Goal: Task Accomplishment & Management: Use online tool/utility

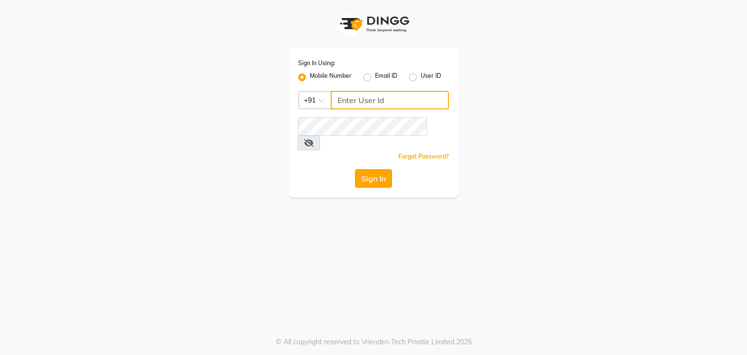
type input "9029010592"
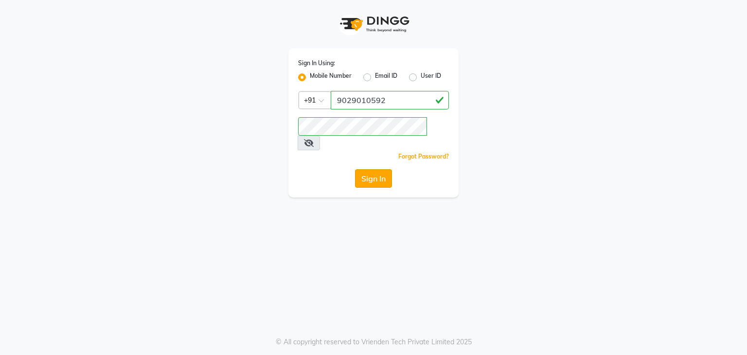
click at [373, 169] on button "Sign In" at bounding box center [373, 178] width 37 height 18
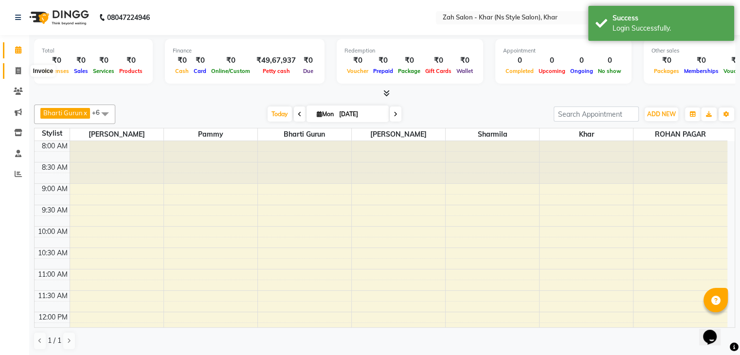
click at [18, 74] on icon at bounding box center [18, 70] width 5 height 7
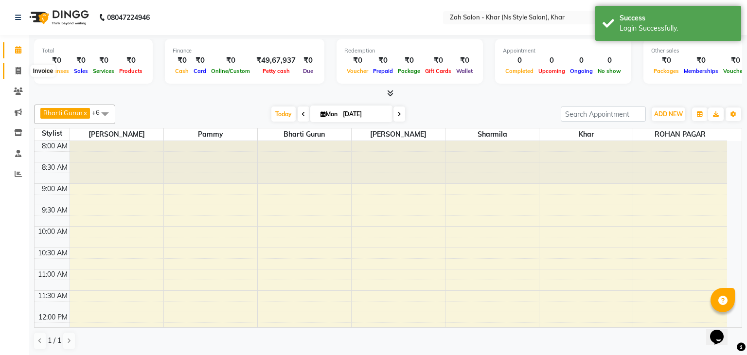
select select "5619"
select select "service"
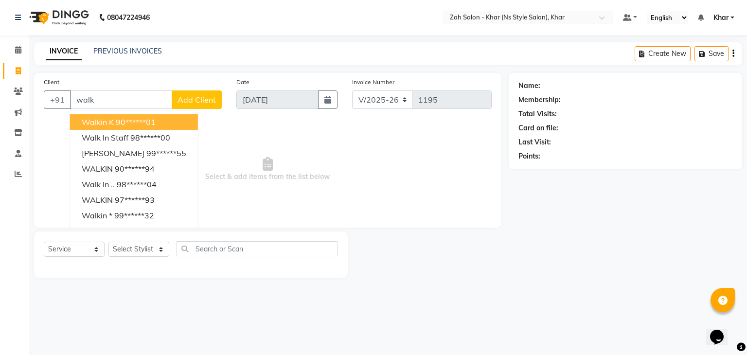
click at [134, 124] on ngb-highlight "90******01" at bounding box center [136, 122] width 40 height 10
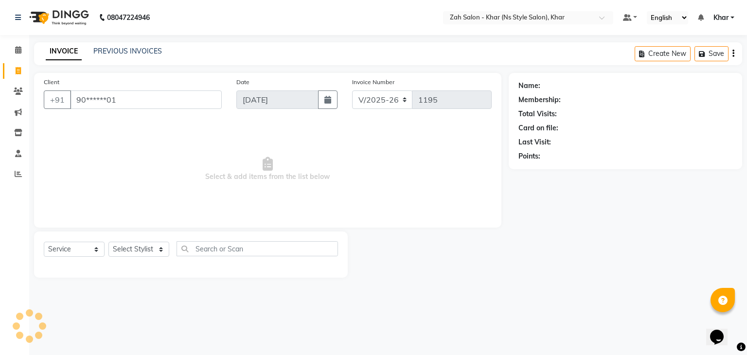
type input "90******01"
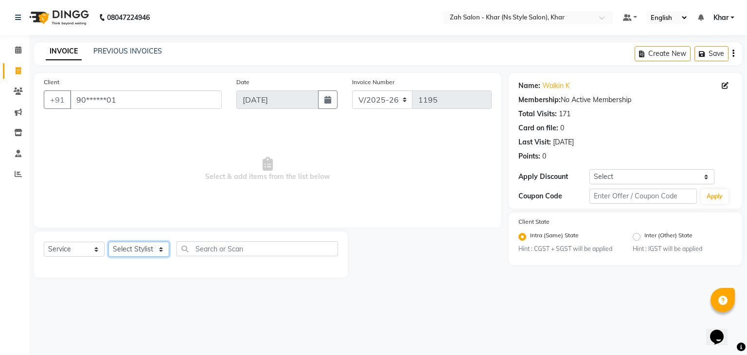
click at [161, 247] on select "Select Stylist Bharti Gurun [PERSON_NAME] [PERSON_NAME] Khar [PERSON_NAME] PAGA…" at bounding box center [138, 249] width 61 height 15
select select "38402"
click at [108, 242] on select "Select Stylist Bharti Gurun [PERSON_NAME] [PERSON_NAME] Khar [PERSON_NAME] PAGA…" at bounding box center [138, 249] width 61 height 15
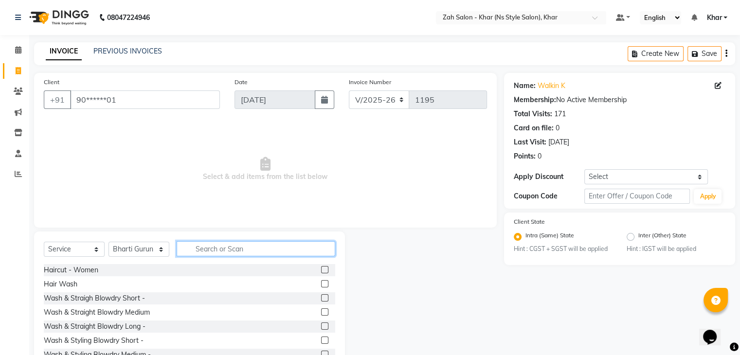
click at [226, 248] on input "text" at bounding box center [256, 248] width 159 height 15
click at [321, 282] on label at bounding box center [324, 283] width 7 height 7
click at [321, 282] on input "checkbox" at bounding box center [324, 284] width 6 height 6
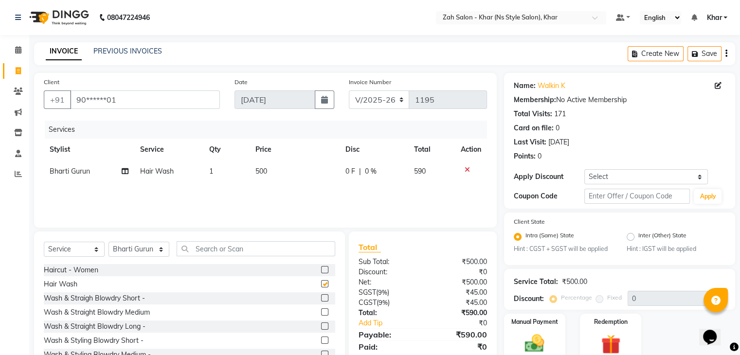
checkbox input "false"
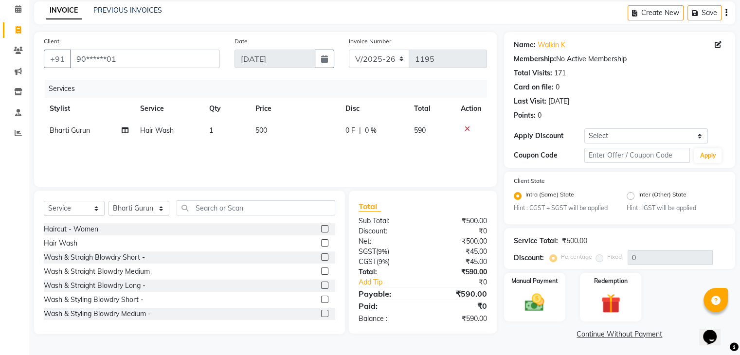
scroll to position [43, 0]
click at [544, 293] on img at bounding box center [534, 301] width 33 height 23
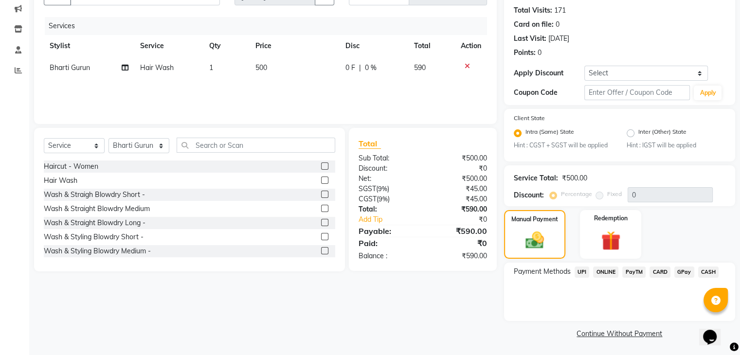
scroll to position [105, 0]
click at [658, 272] on span "CARD" at bounding box center [659, 271] width 21 height 11
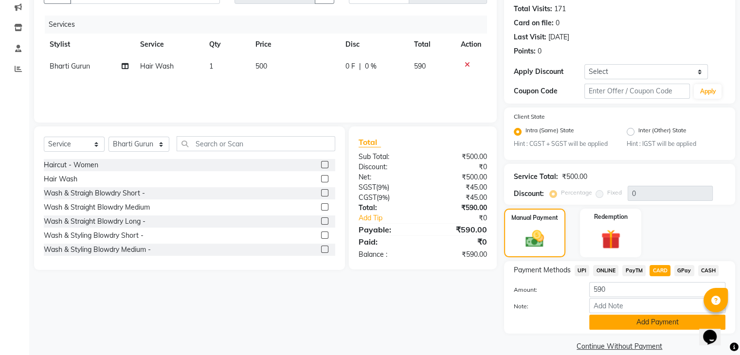
click at [621, 327] on button "Add Payment" at bounding box center [657, 322] width 136 height 15
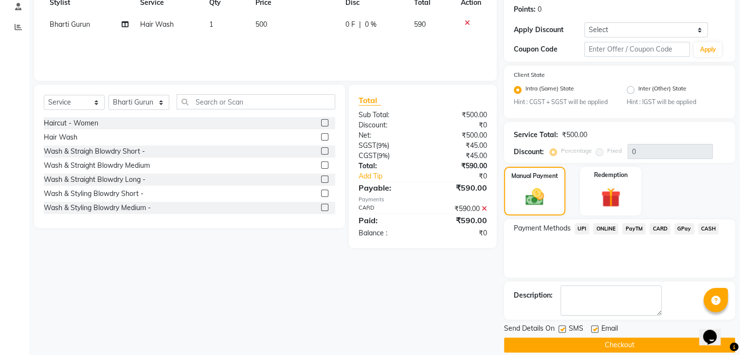
scroll to position [160, 0]
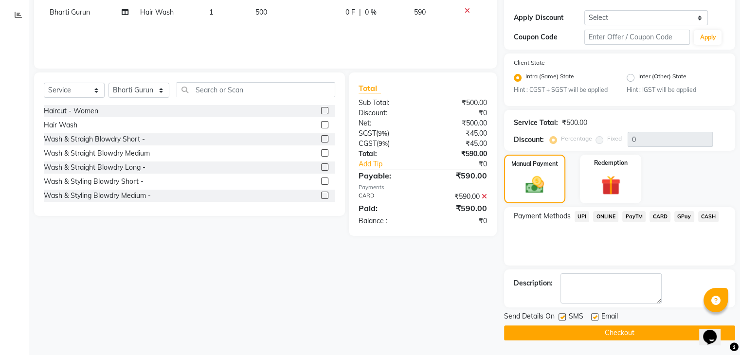
click at [610, 327] on button "Checkout" at bounding box center [619, 332] width 231 height 15
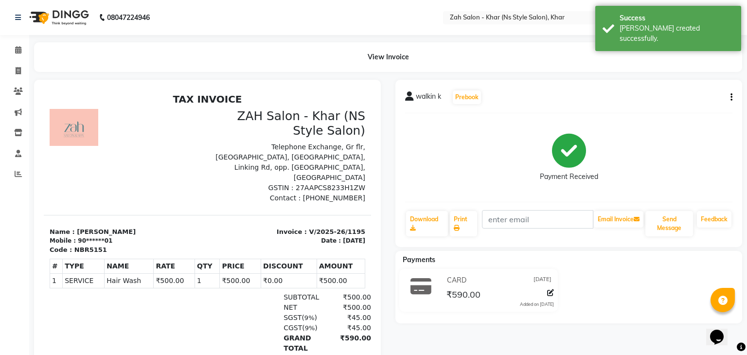
select select "service"
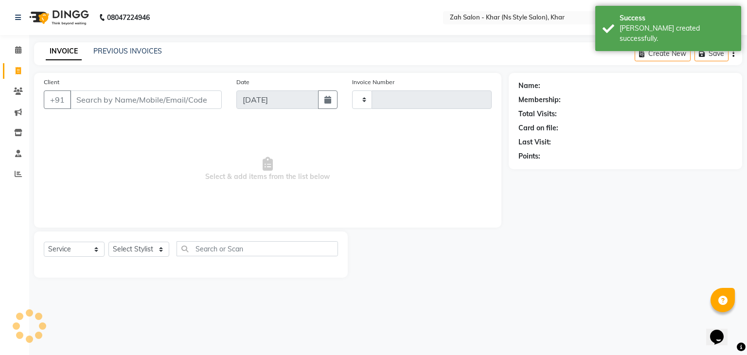
type input "1196"
select select "5619"
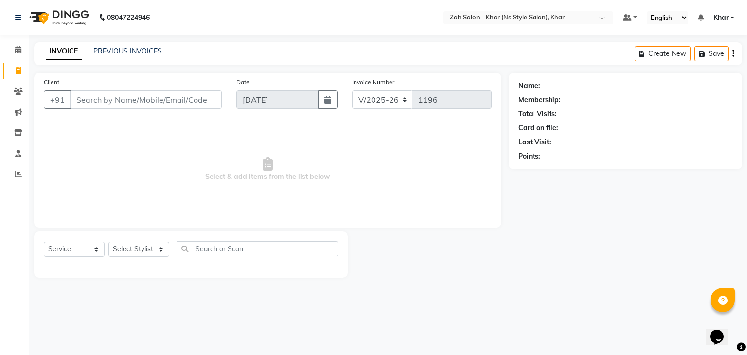
click at [90, 104] on input "Client" at bounding box center [146, 99] width 152 height 18
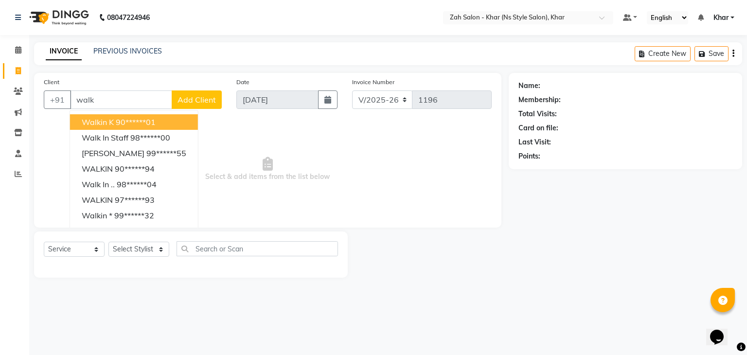
click at [105, 127] on button "walkin k 90******01" at bounding box center [134, 122] width 128 height 16
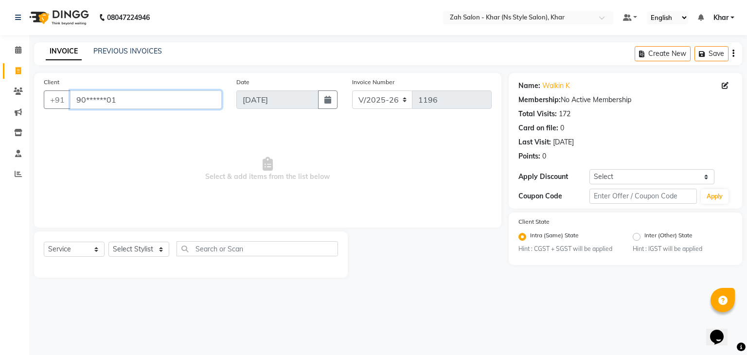
click at [137, 102] on input "90******01" at bounding box center [146, 99] width 152 height 18
type input "9"
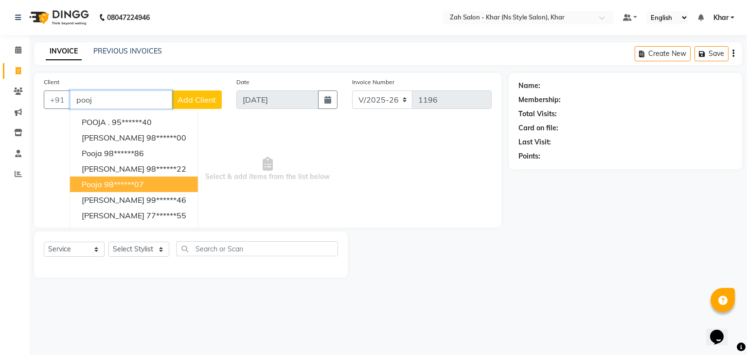
click at [136, 184] on ngb-highlight "98******07" at bounding box center [124, 184] width 40 height 10
type input "98******07"
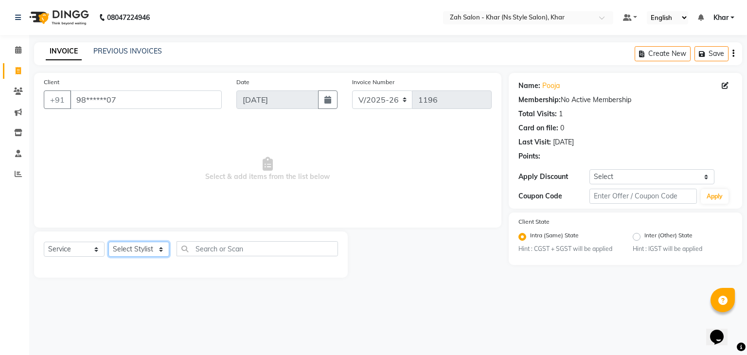
click at [163, 251] on select "Select Stylist Bharti Gurun [PERSON_NAME] [PERSON_NAME] Khar [PERSON_NAME] PAGA…" at bounding box center [138, 249] width 61 height 15
select select "38404"
click at [108, 242] on select "Select Stylist Bharti Gurun [PERSON_NAME] [PERSON_NAME] Khar [PERSON_NAME] PAGA…" at bounding box center [138, 249] width 61 height 15
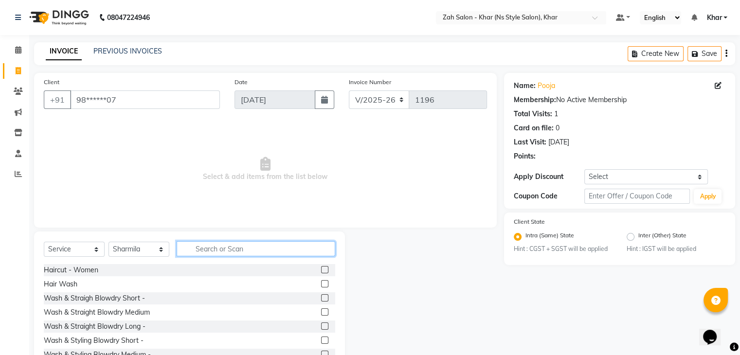
click at [204, 250] on input "text" at bounding box center [256, 248] width 159 height 15
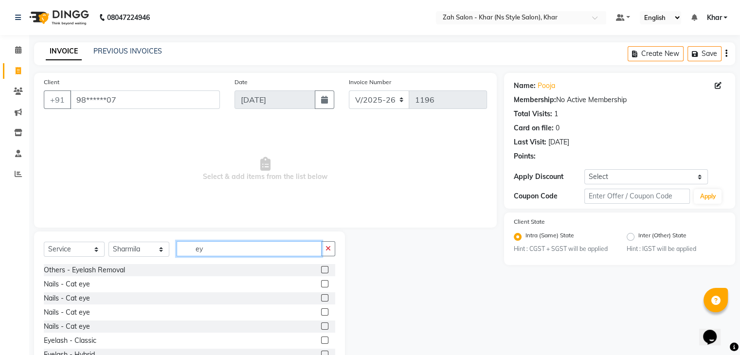
type input "e"
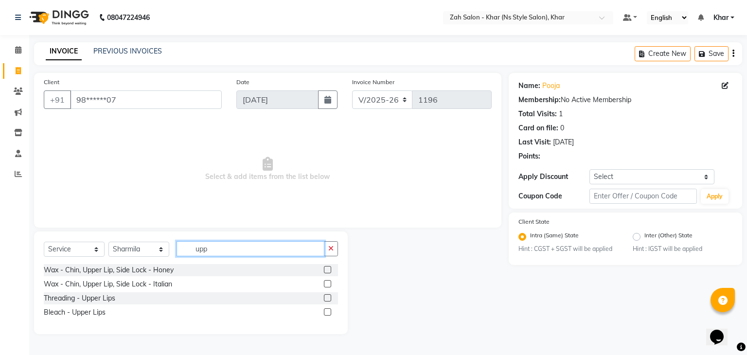
type input "upp"
click at [327, 312] on label at bounding box center [327, 311] width 7 height 7
click at [327, 312] on input "checkbox" at bounding box center [327, 312] width 6 height 6
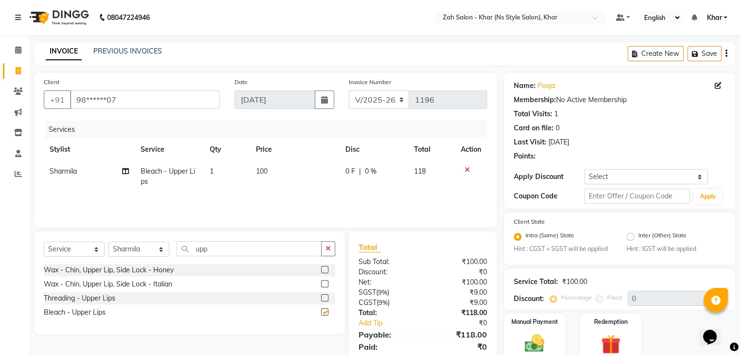
checkbox input "false"
click at [467, 170] on icon at bounding box center [467, 169] width 5 height 7
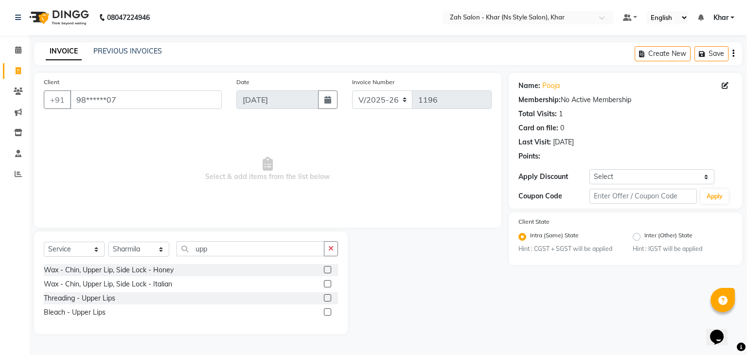
click at [326, 299] on label at bounding box center [327, 297] width 7 height 7
click at [326, 299] on input "checkbox" at bounding box center [327, 298] width 6 height 6
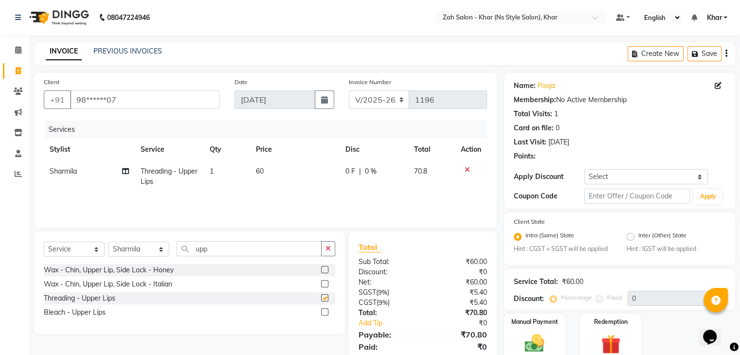
checkbox input "false"
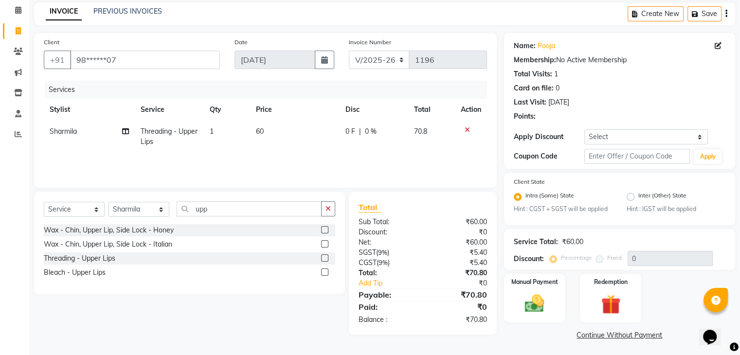
scroll to position [43, 0]
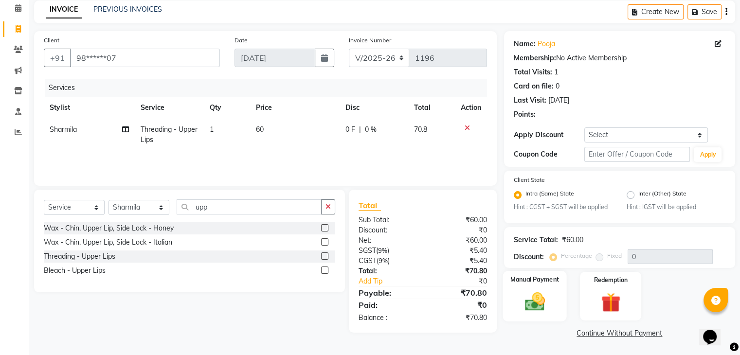
click at [550, 292] on img at bounding box center [534, 301] width 33 height 23
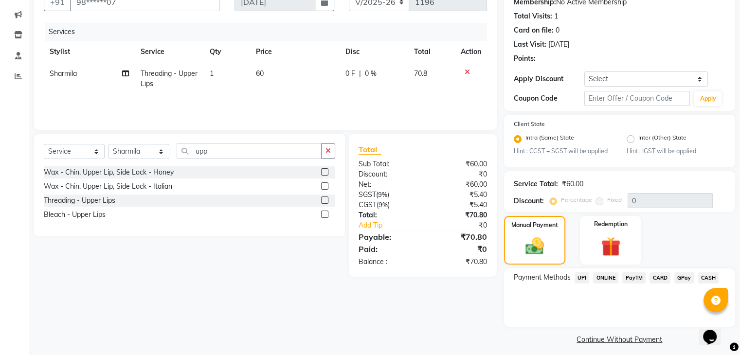
scroll to position [101, 0]
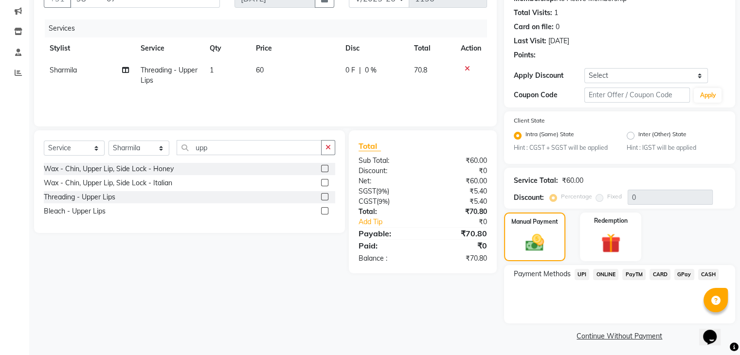
click at [707, 275] on span "CASH" at bounding box center [708, 274] width 21 height 11
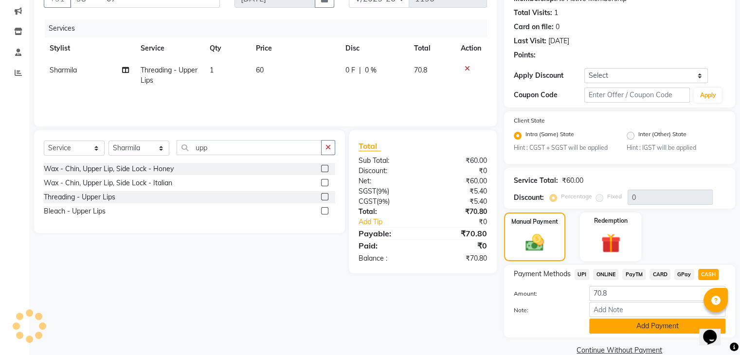
click at [625, 330] on button "Add Payment" at bounding box center [657, 326] width 136 height 15
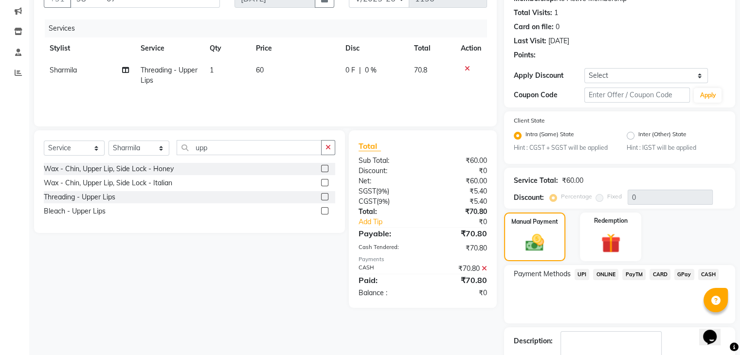
click at [710, 279] on span "CASH" at bounding box center [708, 274] width 21 height 11
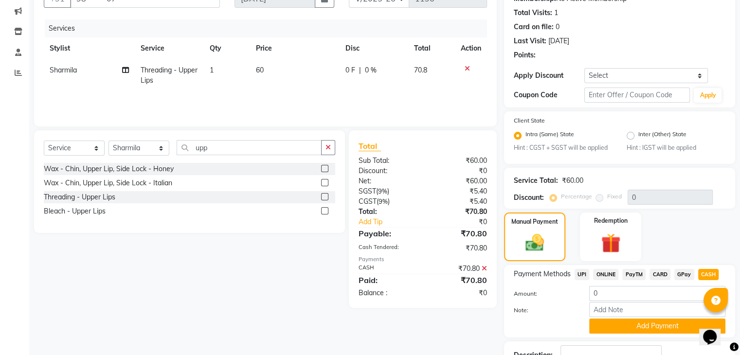
drag, startPoint x: 567, startPoint y: 252, endPoint x: 310, endPoint y: 231, distance: 257.3
click at [310, 231] on div "Client +91 98******07 Date [DATE] Invoice Number V/2025 V/[PHONE_NUMBER] Servic…" at bounding box center [385, 192] width 716 height 441
click at [253, 305] on div "Select Service Product Membership Package Voucher Prepaid Gift Card Select Styl…" at bounding box center [186, 219] width 318 height 178
click at [612, 331] on button "Add Payment" at bounding box center [657, 326] width 136 height 15
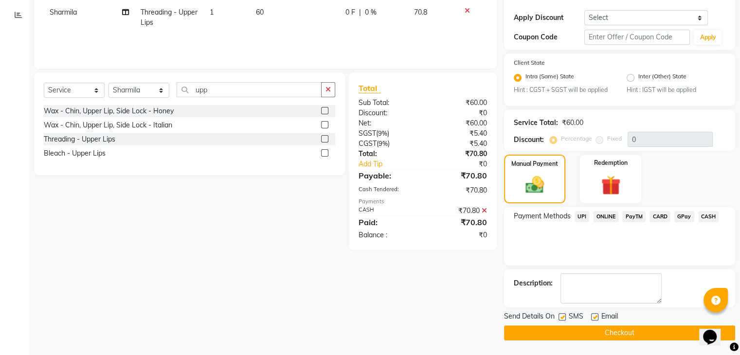
scroll to position [160, 0]
click at [650, 331] on button "Checkout" at bounding box center [619, 332] width 231 height 15
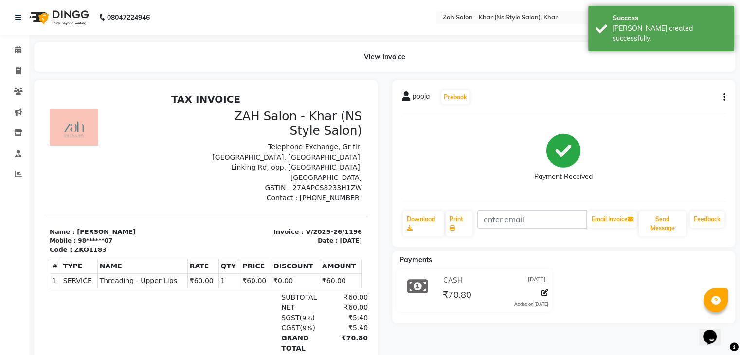
click at [433, 297] on div "CASH [DATE] ₹70.80 Added on [DATE]" at bounding box center [494, 290] width 123 height 35
click at [405, 341] on div "pooja Prebook Payment Received Download Print Email Invoice Send Message Feedba…" at bounding box center [564, 237] width 358 height 315
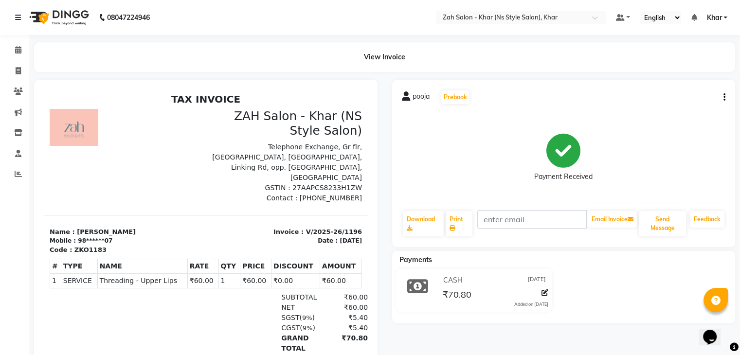
select select "service"
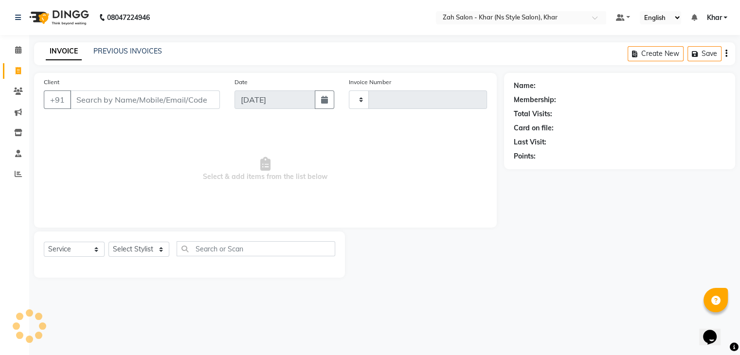
type input "1197"
select select "5619"
click at [19, 50] on icon at bounding box center [18, 49] width 6 height 7
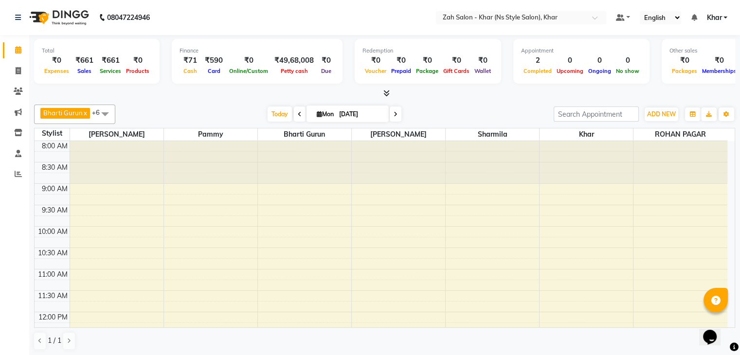
click at [8, 213] on div "Calendar Invoice Clients Marketing Inventory Staff Reports Completed InProgress…" at bounding box center [65, 185] width 131 height 314
